Goal: Information Seeking & Learning: Learn about a topic

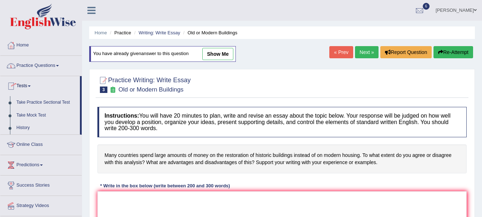
click at [60, 64] on link "Practice Questions" at bounding box center [40, 65] width 81 height 18
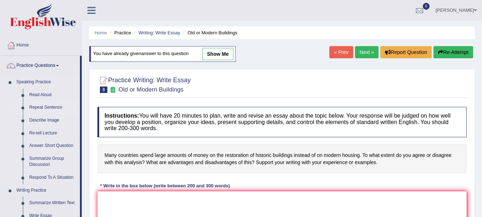
click at [57, 106] on link "Repeat Sentence" at bounding box center [53, 107] width 54 height 13
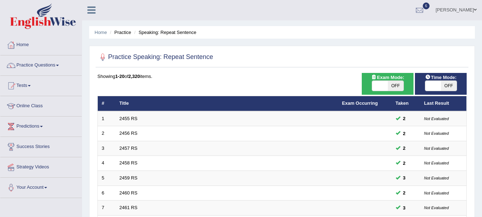
click at [395, 87] on span "OFF" at bounding box center [396, 86] width 16 height 10
checkbox input "true"
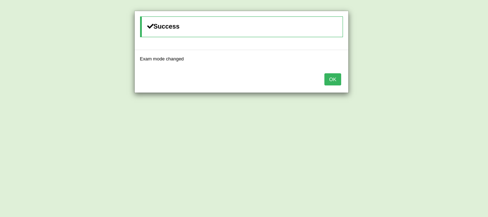
click at [333, 77] on button "OK" at bounding box center [332, 79] width 16 height 12
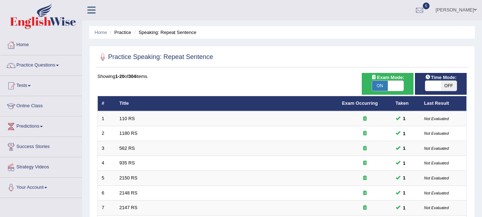
click at [452, 86] on span "OFF" at bounding box center [449, 86] width 16 height 10
checkbox input "true"
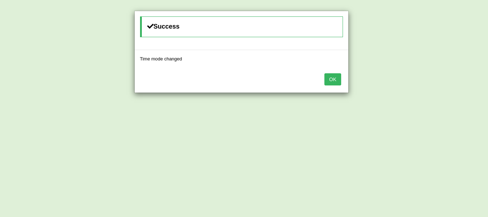
click at [331, 78] on button "OK" at bounding box center [332, 79] width 16 height 12
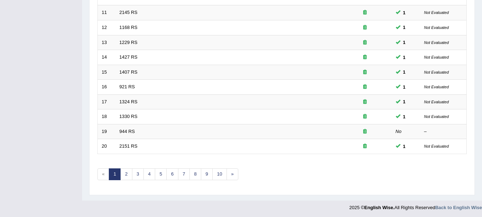
scroll to position [256, 0]
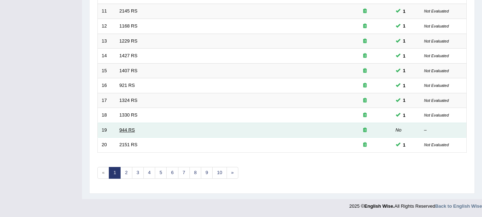
click at [125, 130] on link "944 RS" at bounding box center [127, 129] width 15 height 5
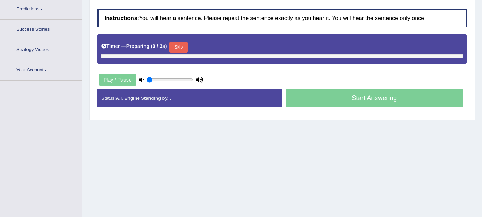
type input "0.4"
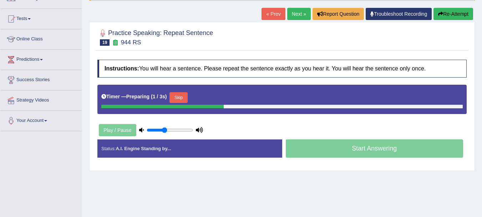
scroll to position [66, 0]
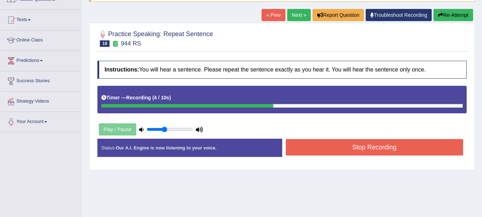
click at [368, 144] on button "Stop Recording" at bounding box center [375, 147] width 178 height 16
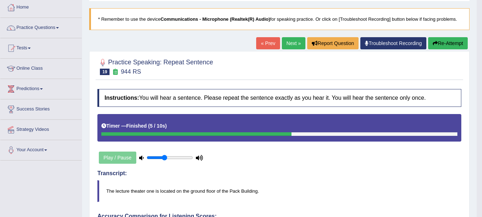
scroll to position [36, 0]
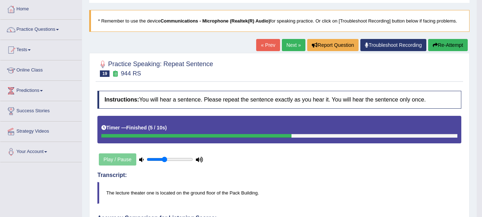
click at [290, 43] on link "Next »" at bounding box center [294, 45] width 24 height 12
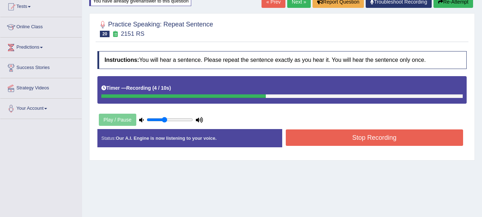
click at [369, 138] on button "Stop Recording" at bounding box center [375, 137] width 178 height 16
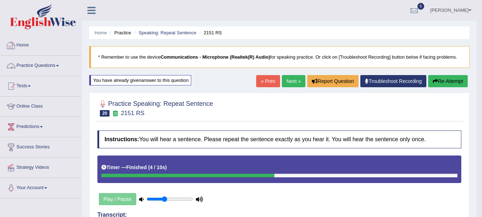
click at [57, 63] on link "Practice Questions" at bounding box center [40, 65] width 81 height 18
